Goal: Register for event/course

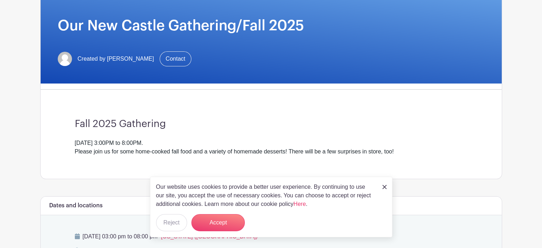
scroll to position [121, 0]
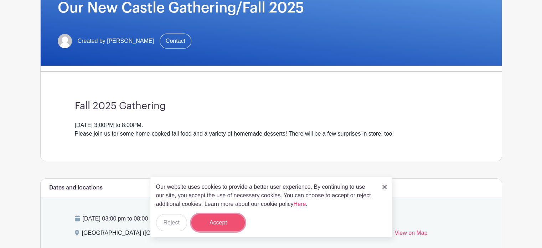
click at [221, 225] on button "Accept" at bounding box center [217, 222] width 53 height 17
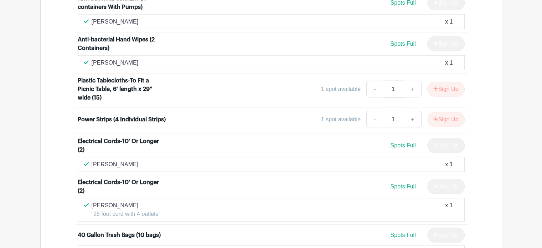
scroll to position [1822, 0]
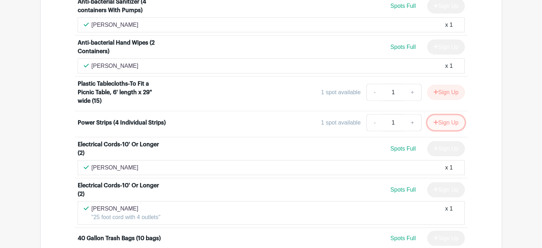
click at [443, 115] on button "Sign Up" at bounding box center [445, 122] width 37 height 15
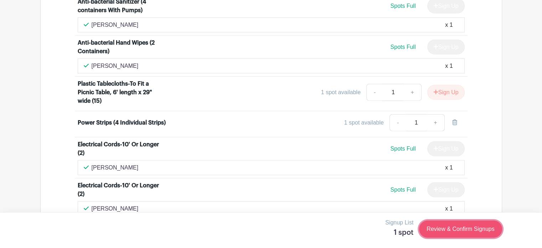
click at [454, 227] on link "Review & Confirm Signups" at bounding box center [460, 228] width 83 height 17
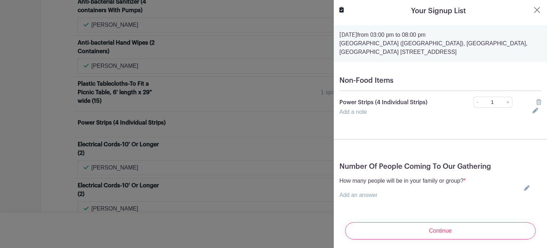
click at [524, 188] on icon at bounding box center [527, 188] width 6 height 6
click at [441, 202] on input "text" at bounding box center [403, 199] width 126 height 17
type input "1"
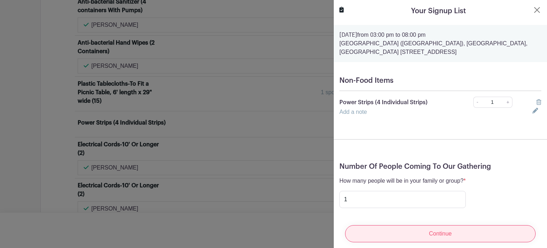
click at [396, 228] on input "Continue" at bounding box center [440, 233] width 191 height 17
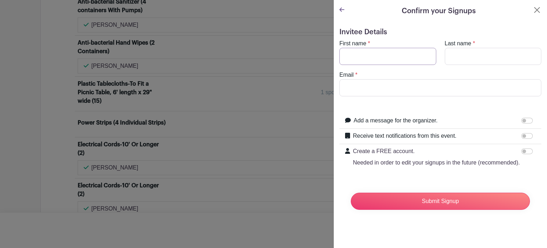
click at [376, 53] on input "First name" at bounding box center [388, 56] width 97 height 17
click at [425, 15] on h5 "Confirm your Signups" at bounding box center [439, 11] width 74 height 11
click at [378, 56] on input "First name" at bounding box center [388, 56] width 97 height 17
type input "Cynthia"
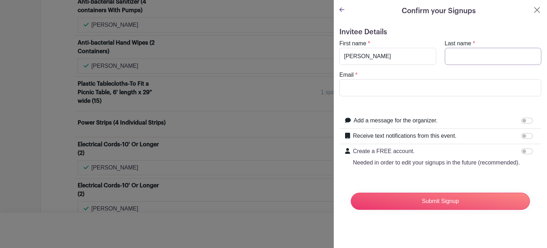
click at [460, 57] on input "Last name" at bounding box center [493, 56] width 97 height 17
type input "Wright"
click at [445, 90] on input "Email" at bounding box center [441, 87] width 202 height 17
type input "cindy.wright1958@gmail.com"
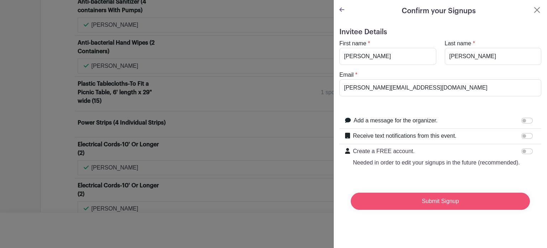
click at [424, 208] on input "Submit Signup" at bounding box center [440, 200] width 179 height 17
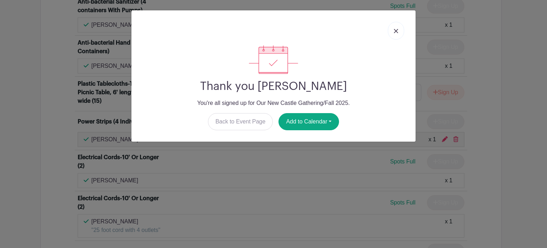
click at [394, 31] on img at bounding box center [396, 31] width 4 height 4
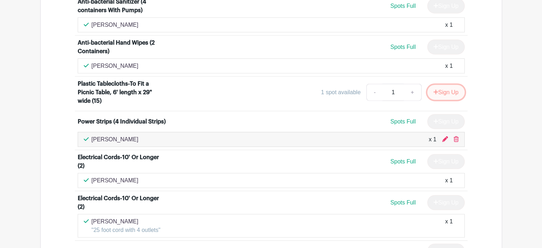
click at [445, 85] on button "Sign Up" at bounding box center [445, 92] width 37 height 15
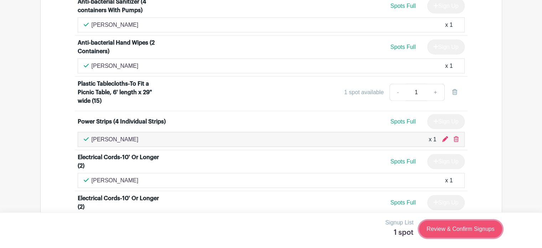
click at [460, 228] on link "Review & Confirm Signups" at bounding box center [460, 228] width 83 height 17
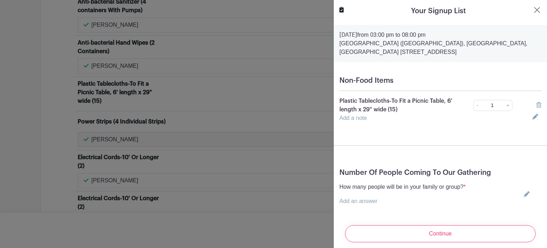
click at [524, 197] on icon at bounding box center [527, 194] width 6 height 6
click at [445, 205] on input "text" at bounding box center [403, 205] width 126 height 17
type input "1"
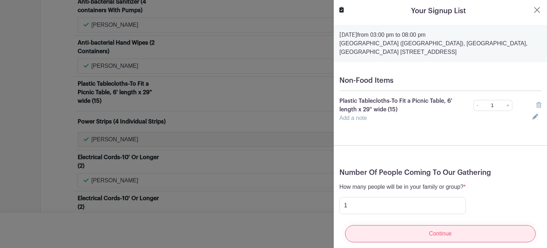
click at [412, 230] on input "Continue" at bounding box center [440, 233] width 191 height 17
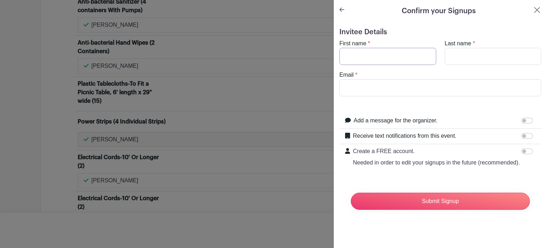
click at [383, 56] on input "First name" at bounding box center [388, 56] width 97 height 17
type input "Cynthia"
click at [463, 55] on input "Last name" at bounding box center [493, 56] width 97 height 17
type input "Wright"
click at [435, 88] on input "Email" at bounding box center [441, 87] width 202 height 17
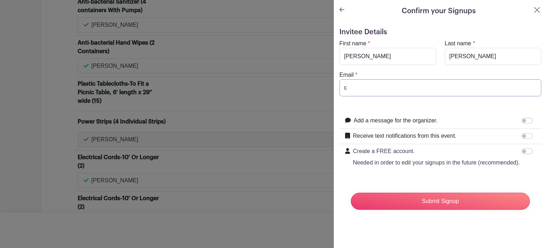
type input "cindy.wright1958@gmail.com"
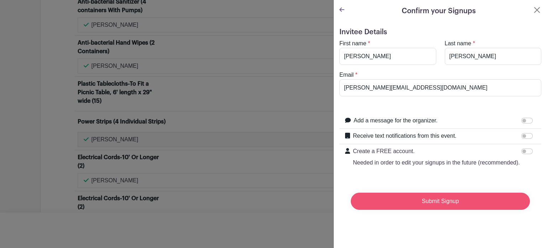
click at [410, 206] on input "Submit Signup" at bounding box center [440, 200] width 179 height 17
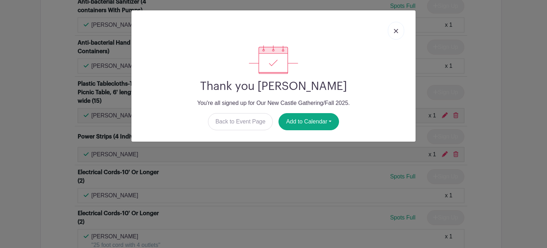
click at [394, 31] on img at bounding box center [396, 31] width 4 height 4
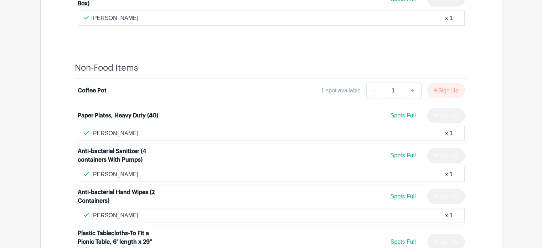
scroll to position [1676, 0]
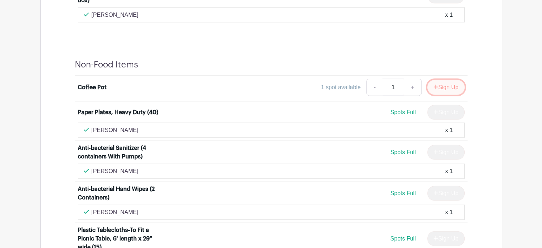
click at [451, 80] on button "Sign Up" at bounding box center [445, 87] width 37 height 15
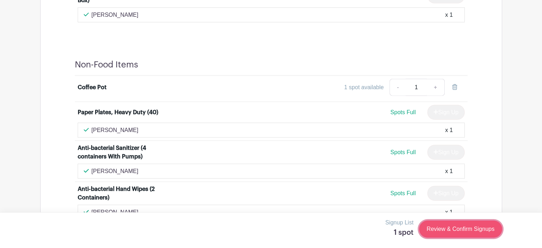
click at [449, 227] on link "Review & Confirm Signups" at bounding box center [460, 228] width 83 height 17
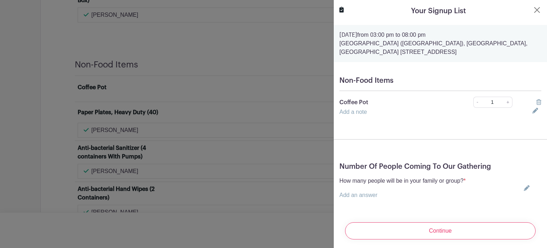
click at [524, 188] on icon at bounding box center [527, 188] width 6 height 6
click at [450, 199] on input "text" at bounding box center [403, 199] width 126 height 17
type input "1"
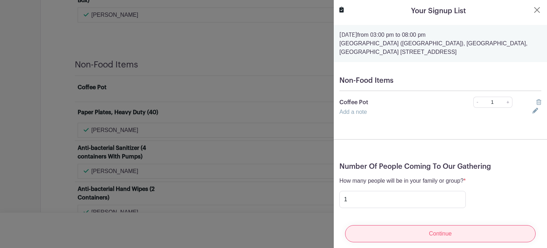
click at [414, 228] on input "Continue" at bounding box center [440, 233] width 191 height 17
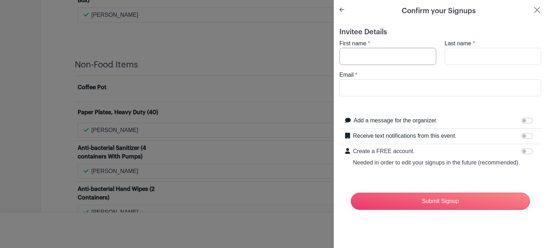
click at [374, 54] on input "First name" at bounding box center [388, 56] width 97 height 17
type input "Judy"
click at [460, 55] on input "Last name" at bounding box center [493, 56] width 97 height 17
type input "Worthington"
click at [443, 89] on input "Email" at bounding box center [441, 87] width 202 height 17
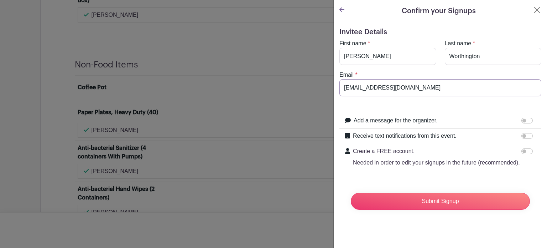
type input "judyworthington@frontier.net"
click at [420, 209] on input "Submit Signup" at bounding box center [440, 200] width 179 height 17
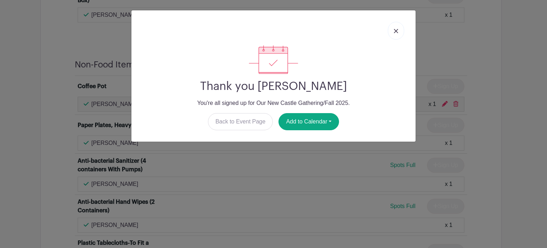
click at [396, 29] on img at bounding box center [396, 31] width 4 height 4
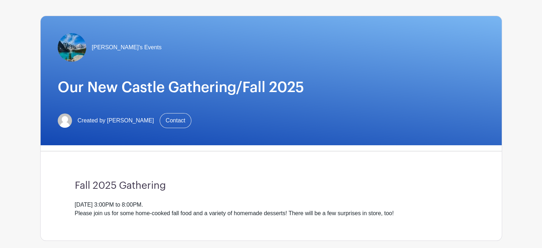
scroll to position [0, 0]
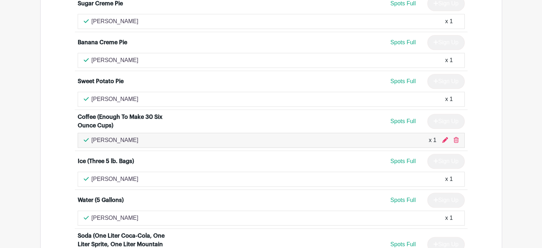
scroll to position [717, 0]
